Goal: Information Seeking & Learning: Learn about a topic

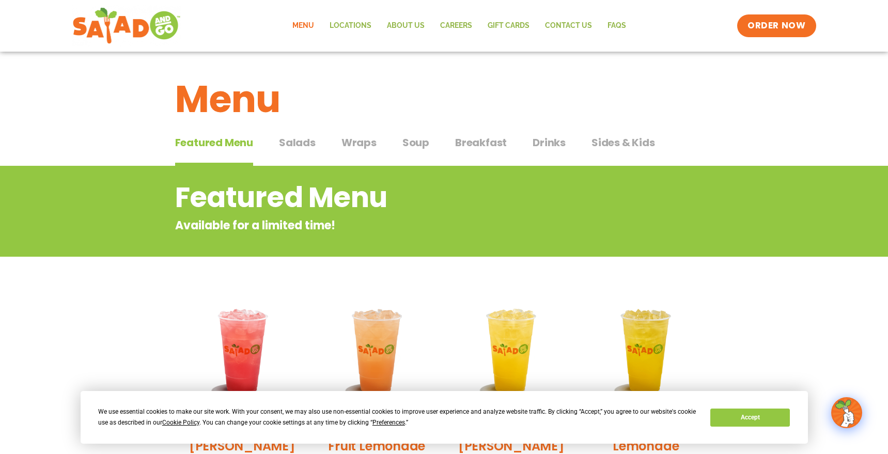
click at [287, 146] on span "Salads" at bounding box center [297, 143] width 37 height 16
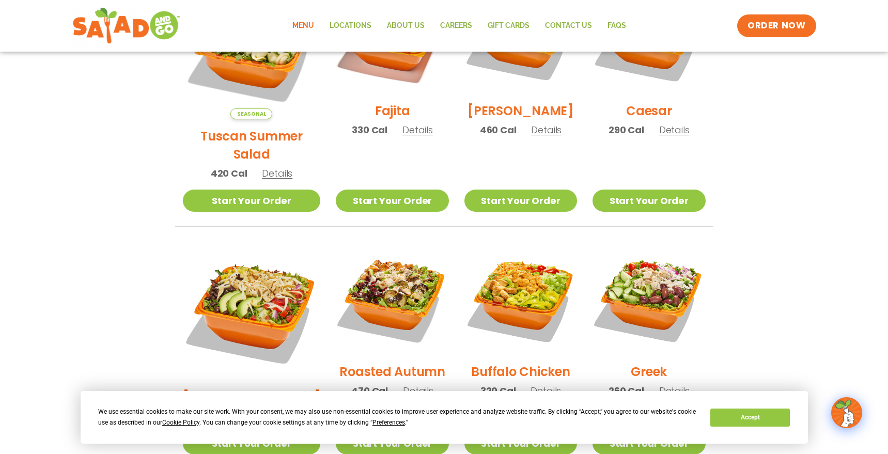
scroll to position [413, 0]
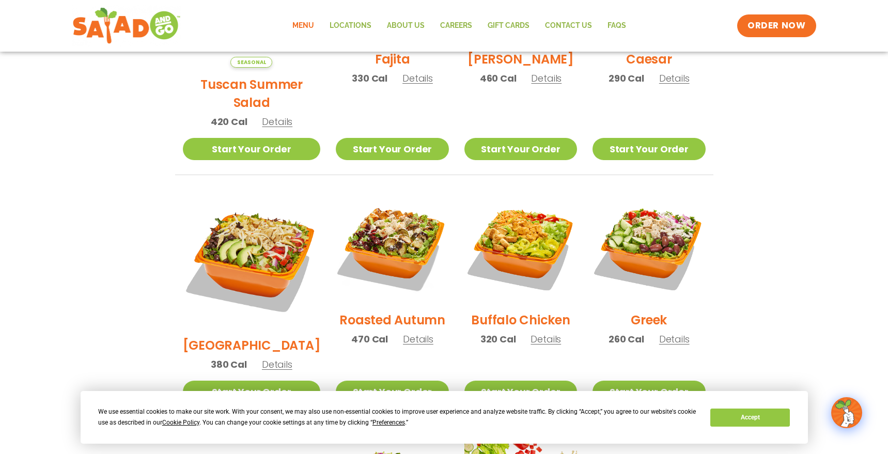
click at [407, 333] on span "Details" at bounding box center [418, 339] width 30 height 13
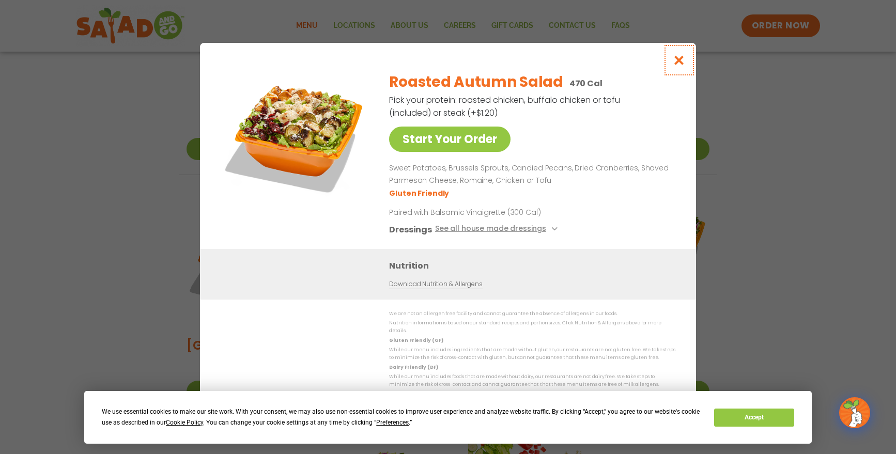
click at [681, 65] on icon "Close modal" at bounding box center [679, 60] width 13 height 11
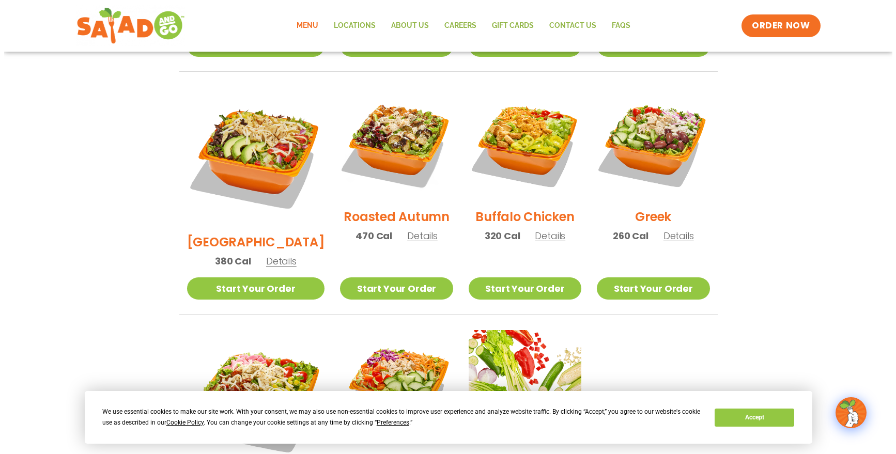
scroll to position [568, 0]
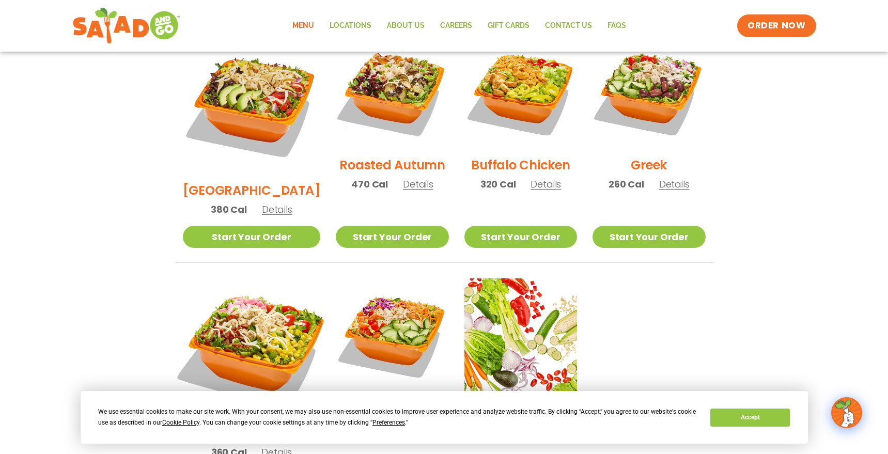
click at [239, 316] on img at bounding box center [252, 348] width 162 height 162
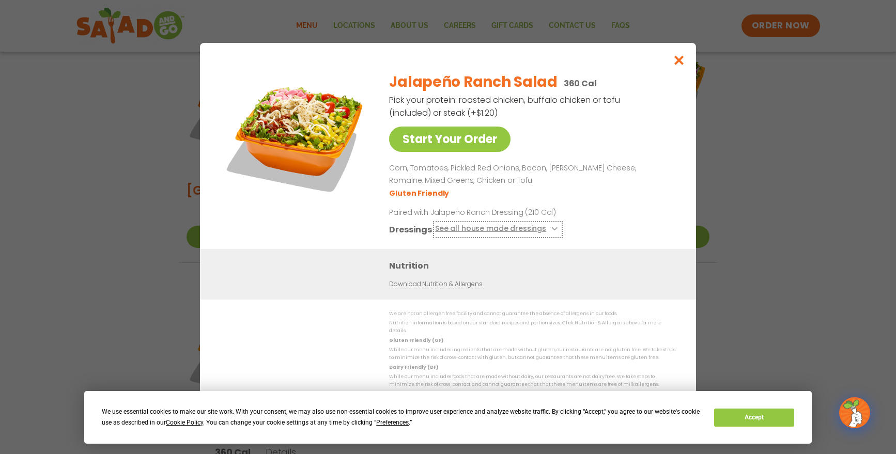
click at [488, 233] on button "See all house made dressings" at bounding box center [498, 229] width 126 height 13
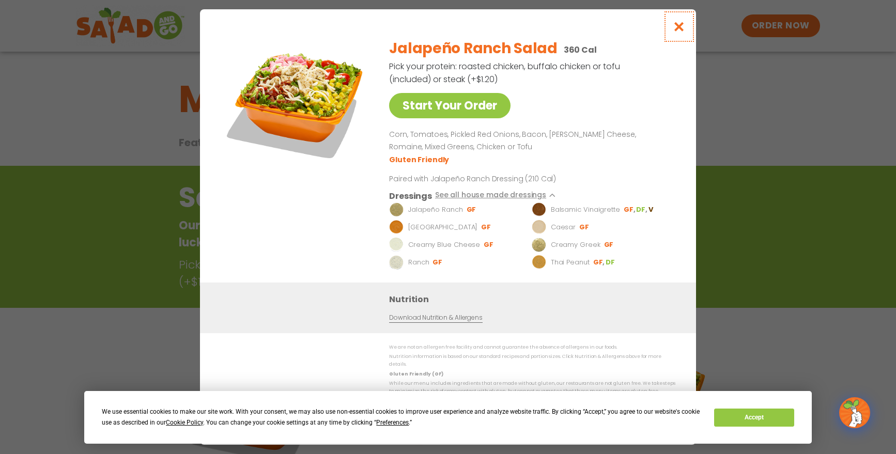
click at [677, 30] on icon "Close modal" at bounding box center [679, 26] width 13 height 11
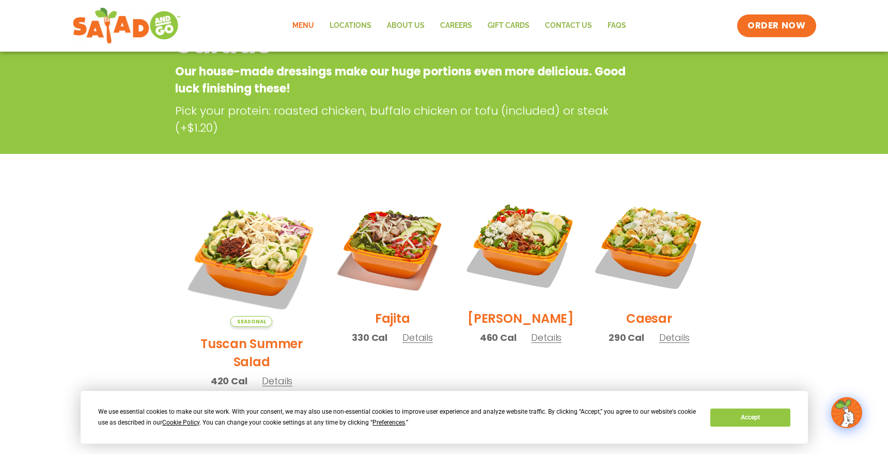
scroll to position [166, 0]
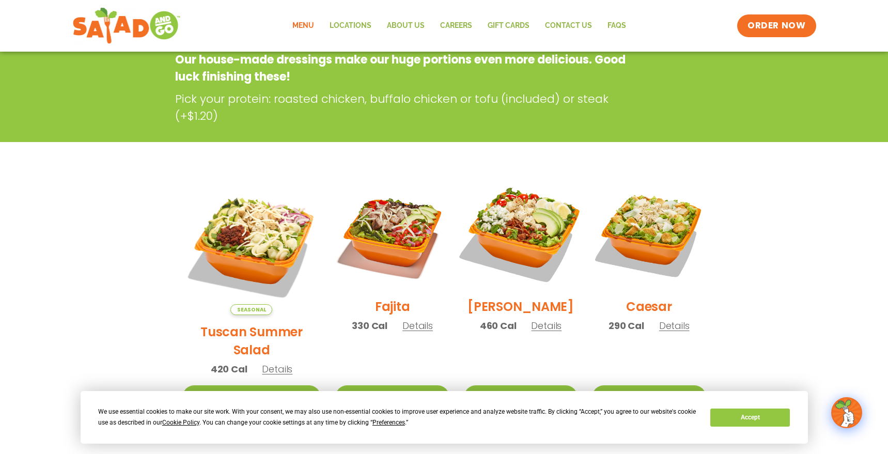
click at [509, 247] on img at bounding box center [521, 233] width 132 height 132
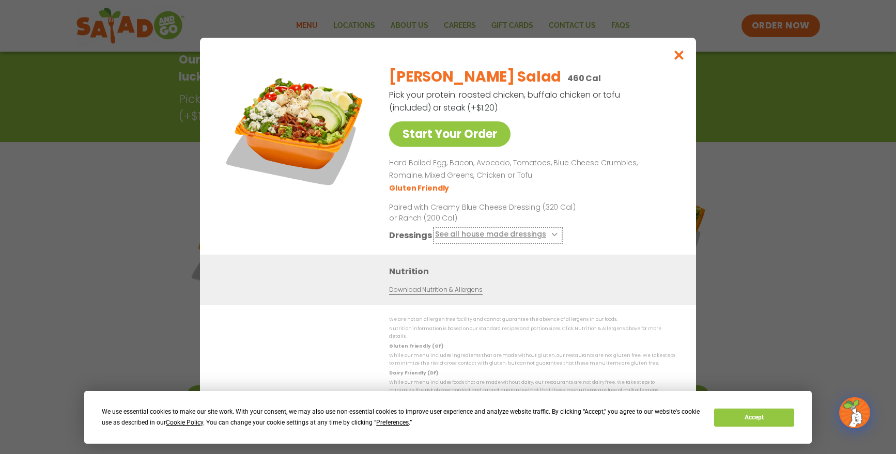
click at [551, 237] on icon at bounding box center [553, 235] width 4 height 4
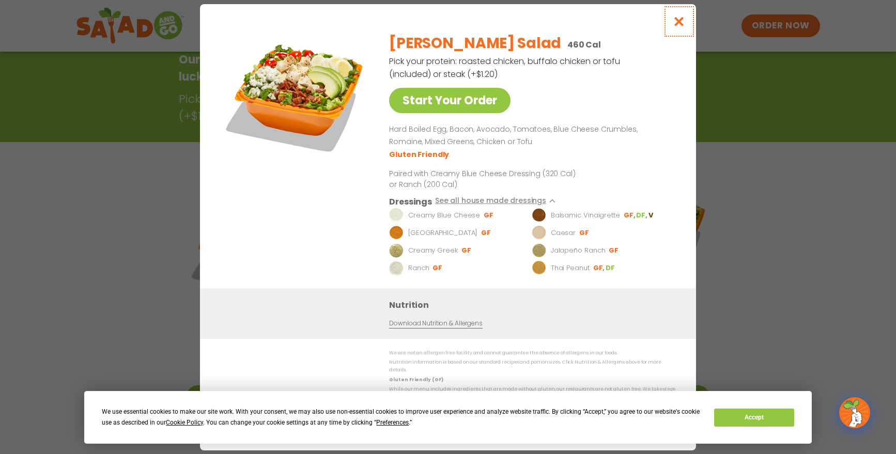
drag, startPoint x: 675, startPoint y: 24, endPoint x: 668, endPoint y: 29, distance: 8.8
click at [675, 24] on icon "Close modal" at bounding box center [679, 21] width 13 height 11
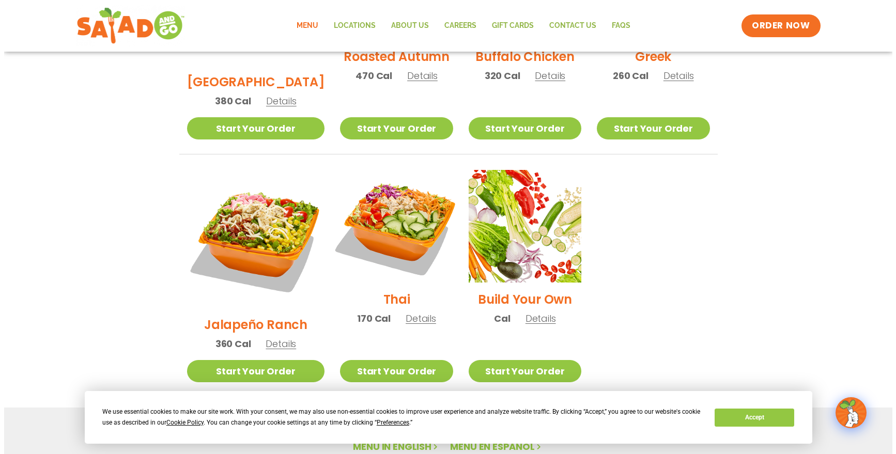
scroll to position [683, 0]
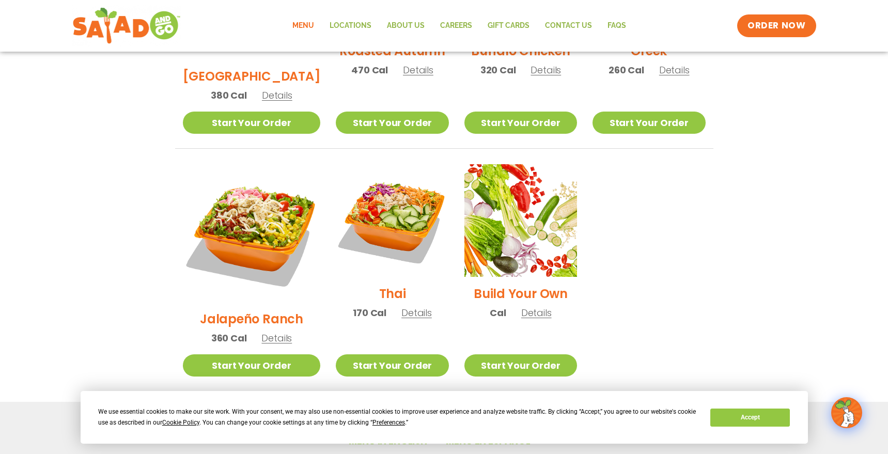
click at [233, 310] on h2 "Jalapeño Ranch" at bounding box center [251, 319] width 103 height 18
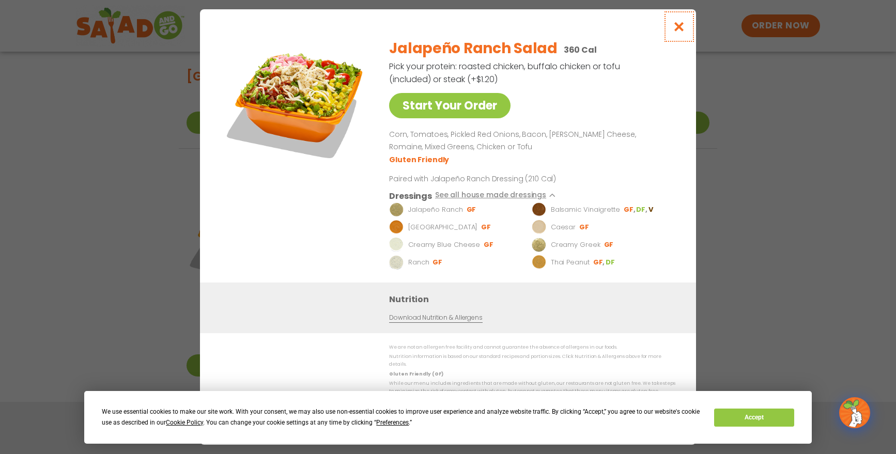
click at [676, 32] on icon "Close modal" at bounding box center [679, 26] width 13 height 11
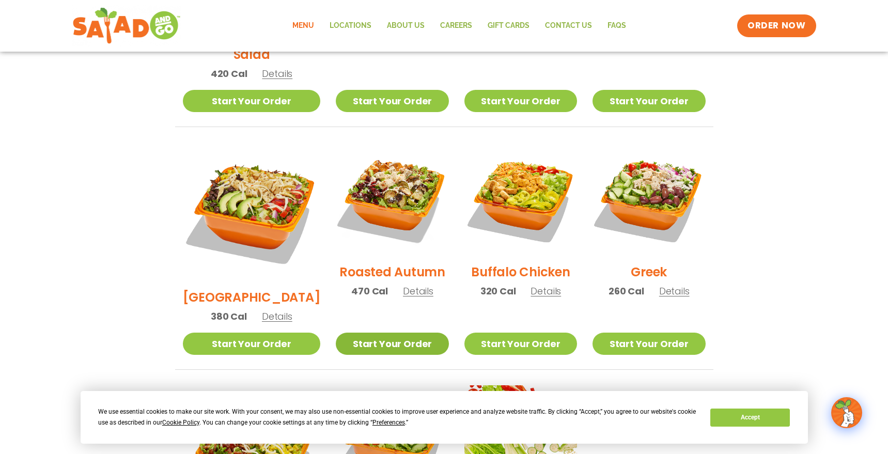
scroll to position [460, 0]
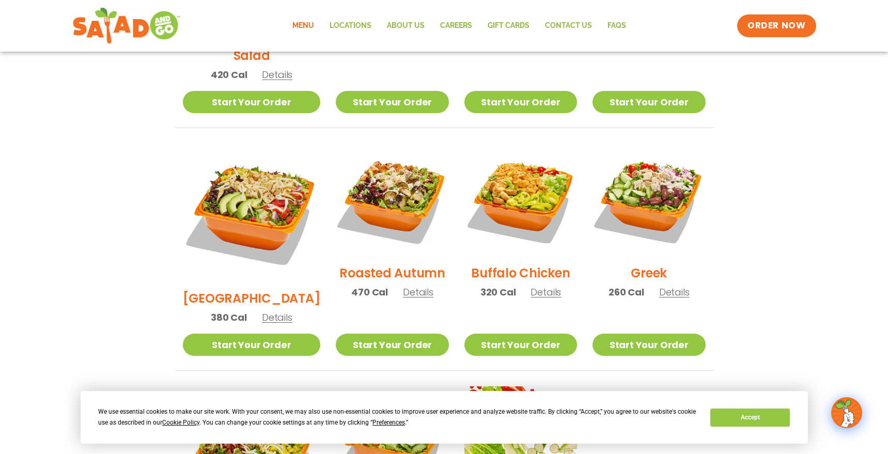
click at [370, 264] on h2 "Roasted Autumn" at bounding box center [393, 273] width 106 height 18
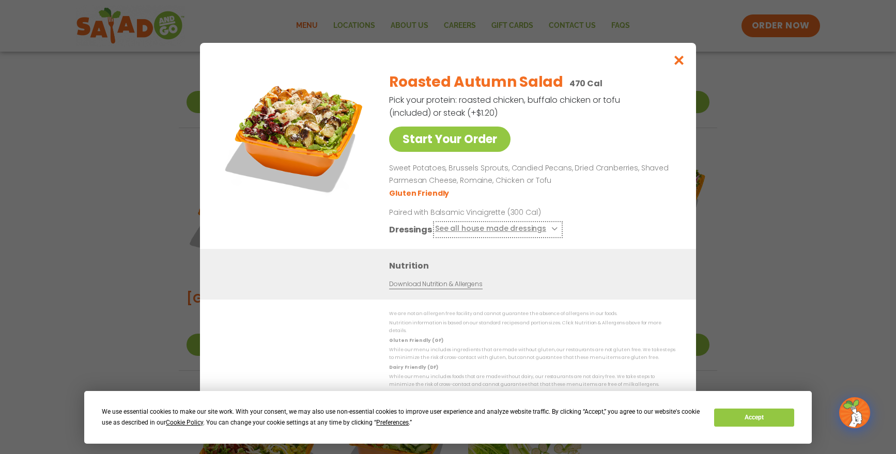
click at [498, 235] on button "See all house made dressings" at bounding box center [498, 229] width 126 height 13
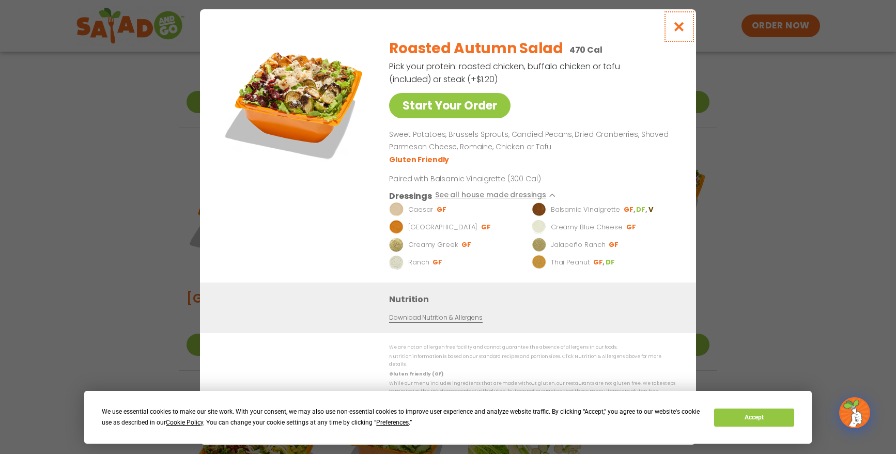
click at [679, 30] on icon "Close modal" at bounding box center [679, 26] width 13 height 11
